Goal: Check status: Check status

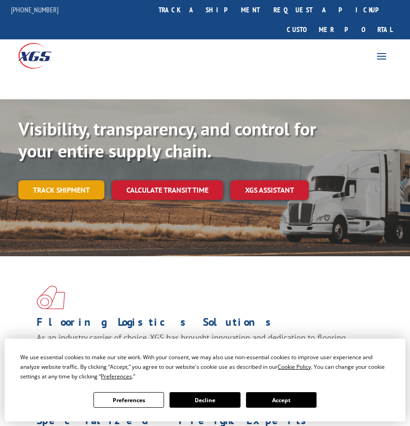
click at [56, 180] on link "Track shipment" at bounding box center [61, 189] width 86 height 19
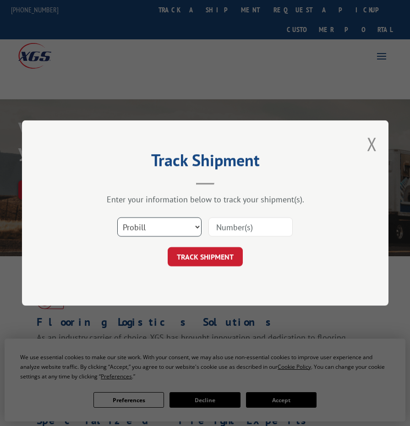
click at [163, 223] on select "Select category... Probill BOL PO" at bounding box center [159, 226] width 84 height 19
click at [233, 228] on input at bounding box center [250, 226] width 84 height 19
paste input "17262495"
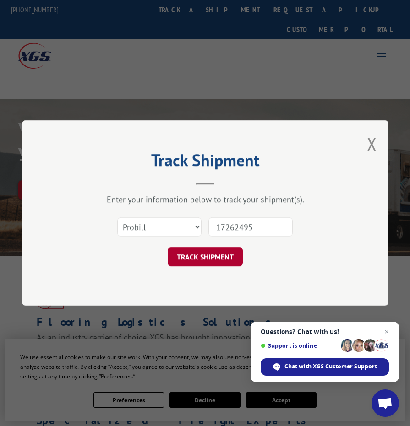
type input "17262495"
click at [191, 258] on button "TRACK SHIPMENT" at bounding box center [205, 256] width 75 height 19
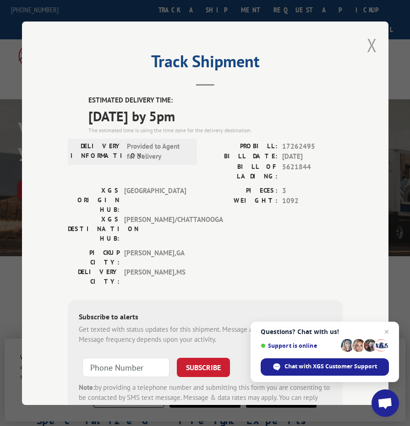
click at [369, 45] on button "Close modal" at bounding box center [372, 45] width 10 height 24
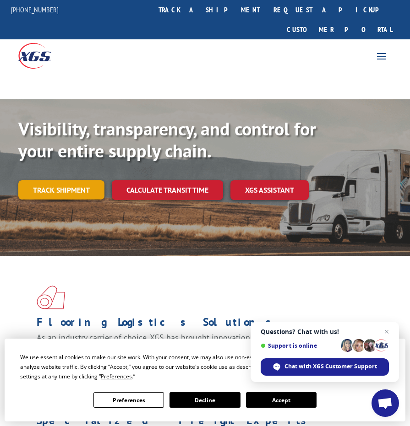
click at [56, 180] on link "Track shipment" at bounding box center [61, 189] width 86 height 19
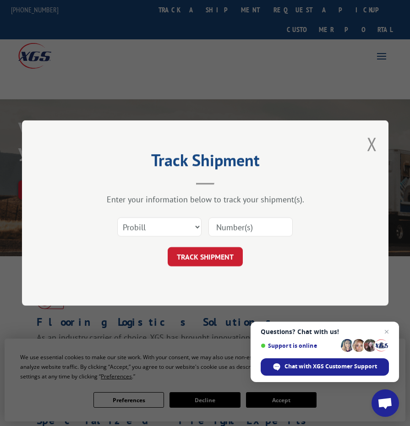
click at [263, 221] on input at bounding box center [250, 226] width 84 height 19
paste input "17639677"
type input "17639677"
click at [208, 252] on button "TRACK SHIPMENT" at bounding box center [205, 256] width 75 height 19
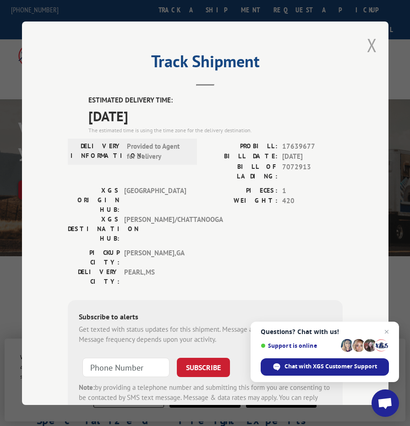
click at [372, 42] on button "Close modal" at bounding box center [372, 45] width 10 height 24
